Goal: Task Accomplishment & Management: Complete application form

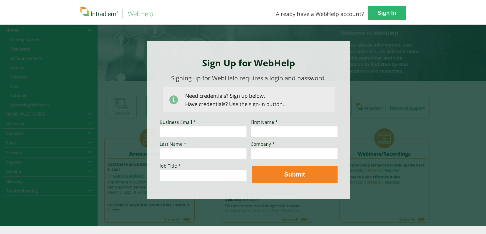
click at [191, 128] on input "Business Email *" at bounding box center [203, 132] width 87 height 12
type input "[EMAIL_ADDRESS][DOMAIN_NAME]"
type input "Choy"
type input "[PERSON_NAME]"
click at [275, 154] on input "Company *" at bounding box center [294, 153] width 87 height 12
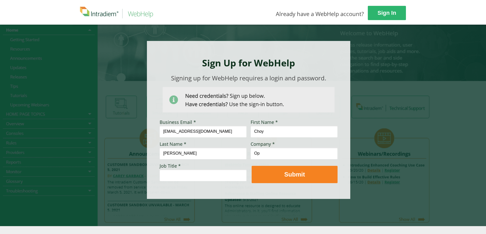
click at [275, 153] on input "Op" at bounding box center [294, 153] width 87 height 12
type input "O"
type input "I"
type input "United Health Care"
click at [193, 171] on input "Job Title *" at bounding box center [203, 175] width 87 height 12
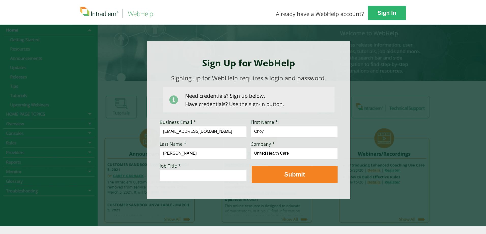
paste input "Sr Tech Support Conslt"
type input "Sr Tech Support Conslt"
click at [285, 152] on input "United Health Care" at bounding box center [294, 153] width 87 height 12
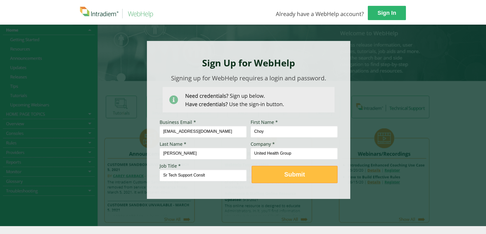
type input "United Health Group"
click at [296, 173] on strong "Submit" at bounding box center [294, 174] width 21 height 7
